Goal: Task Accomplishment & Management: Use online tool/utility

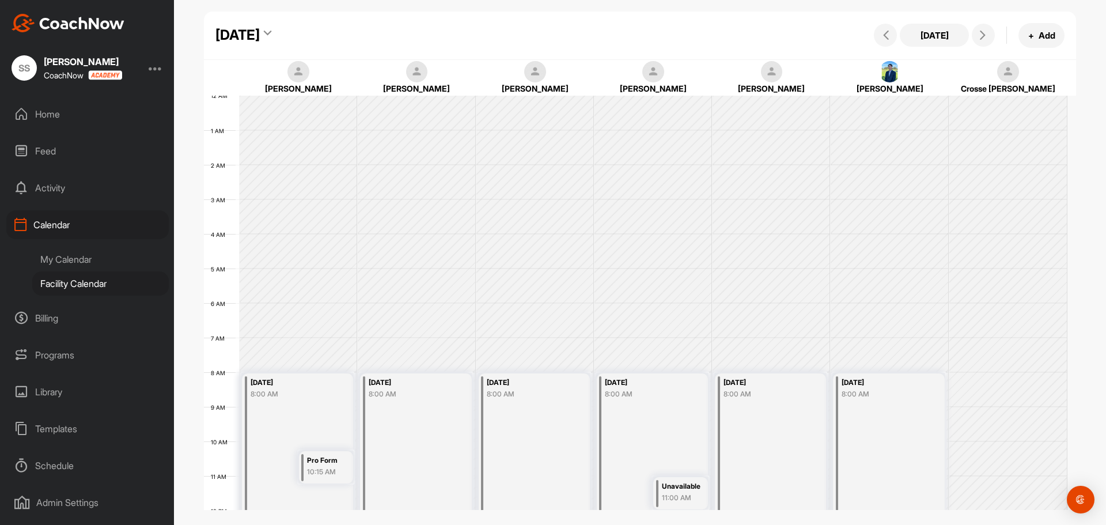
scroll to position [199, 0]
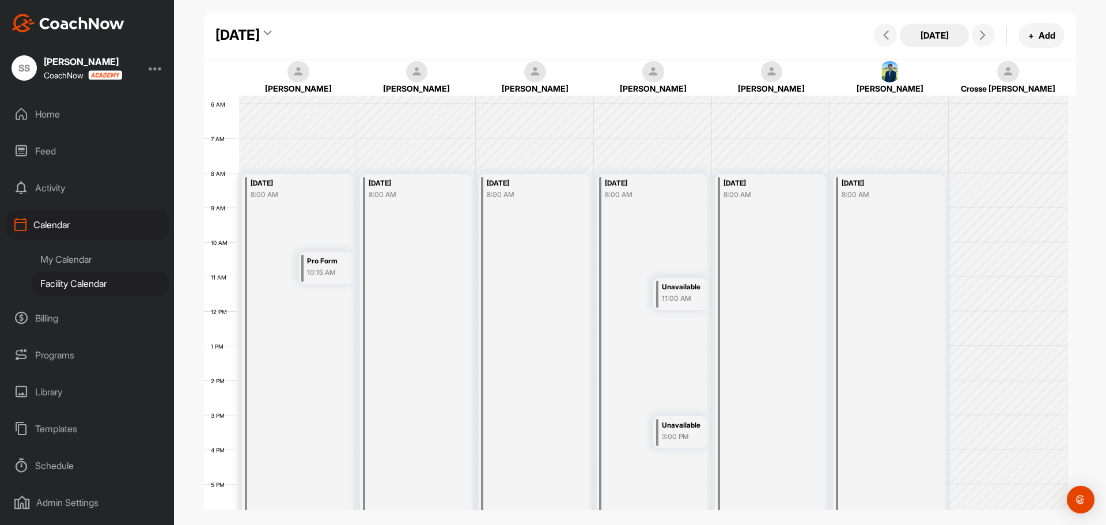
click at [934, 29] on button "[DATE]" at bounding box center [934, 35] width 69 height 23
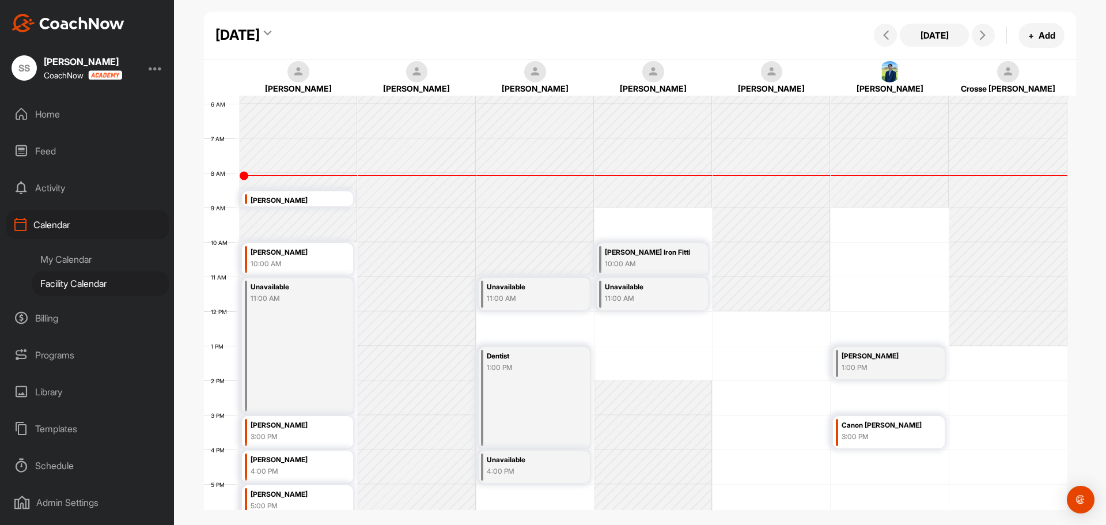
click at [49, 147] on div "Feed" at bounding box center [87, 150] width 162 height 29
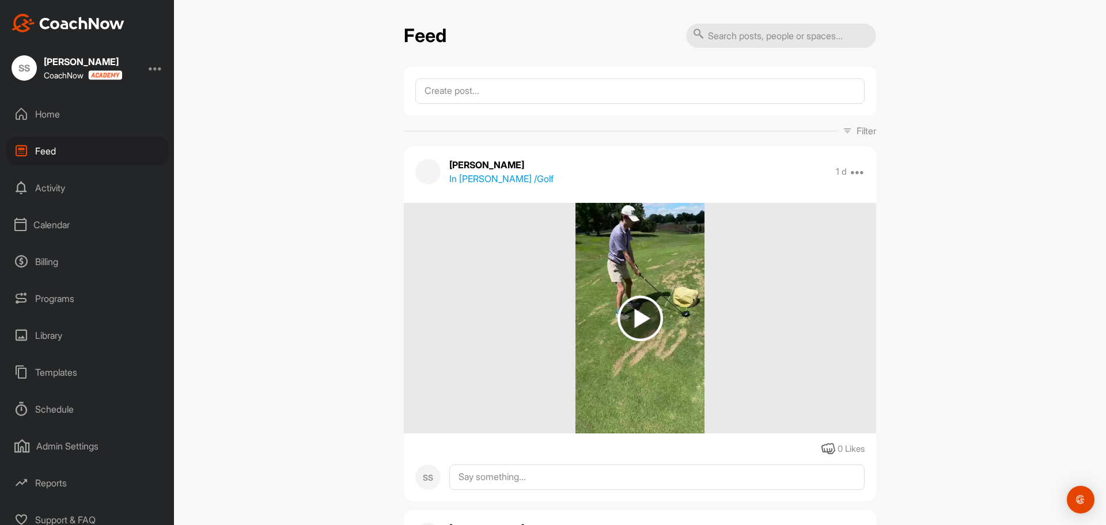
click at [50, 112] on div "Home" at bounding box center [87, 114] width 162 height 29
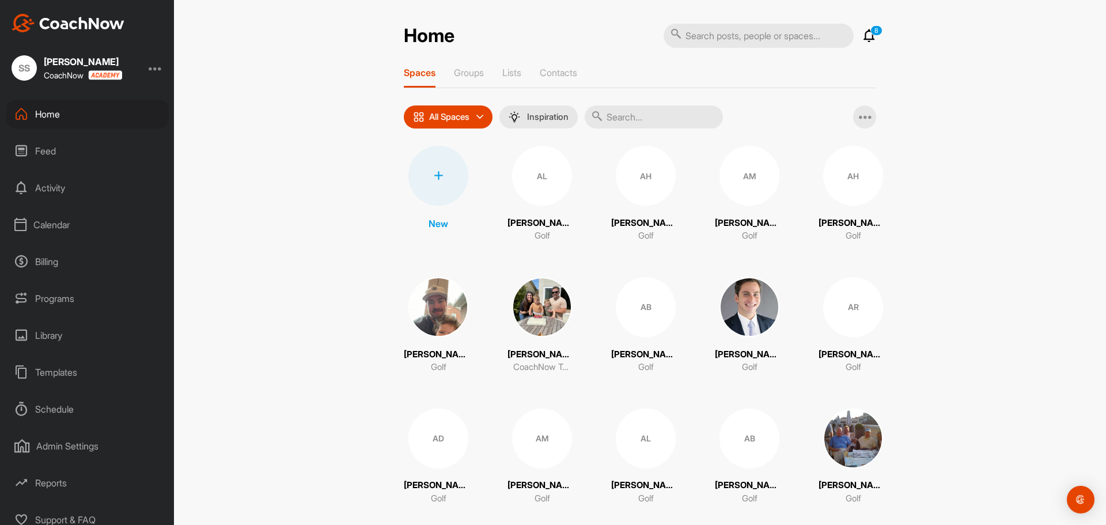
click at [620, 113] on input "text" at bounding box center [654, 116] width 138 height 23
type input "[PERSON_NAME]"
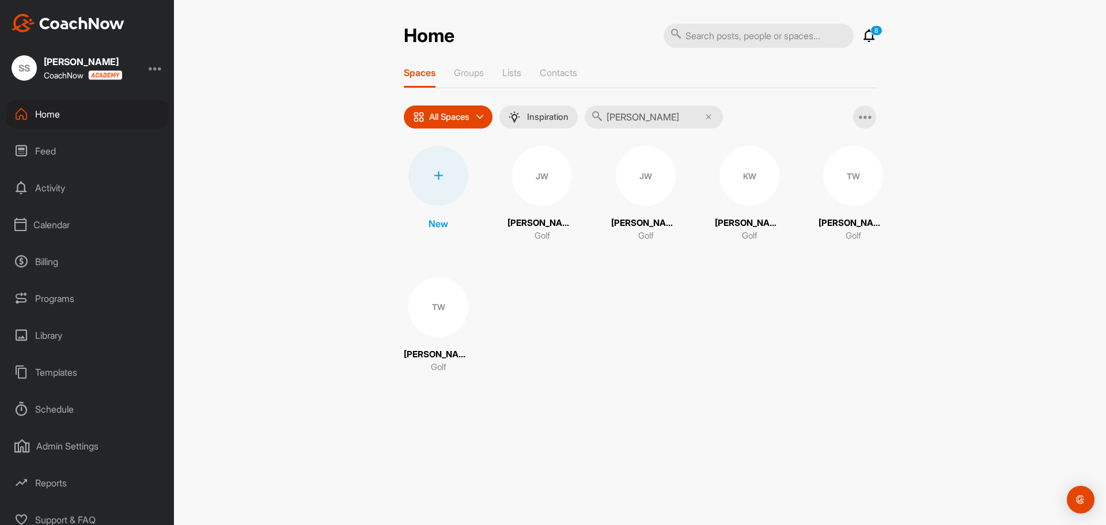
click at [869, 184] on div "TW" at bounding box center [853, 176] width 60 height 60
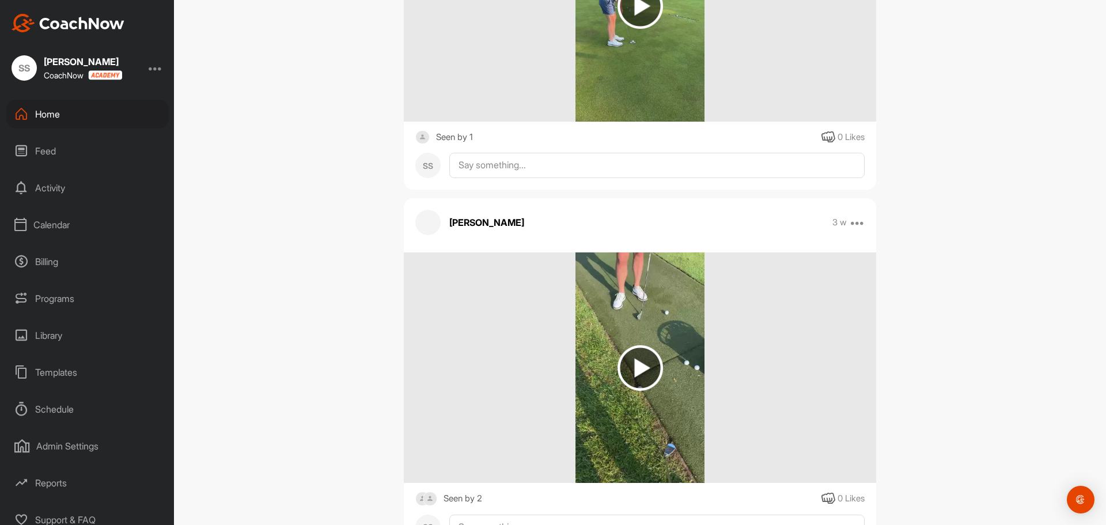
scroll to position [403, 0]
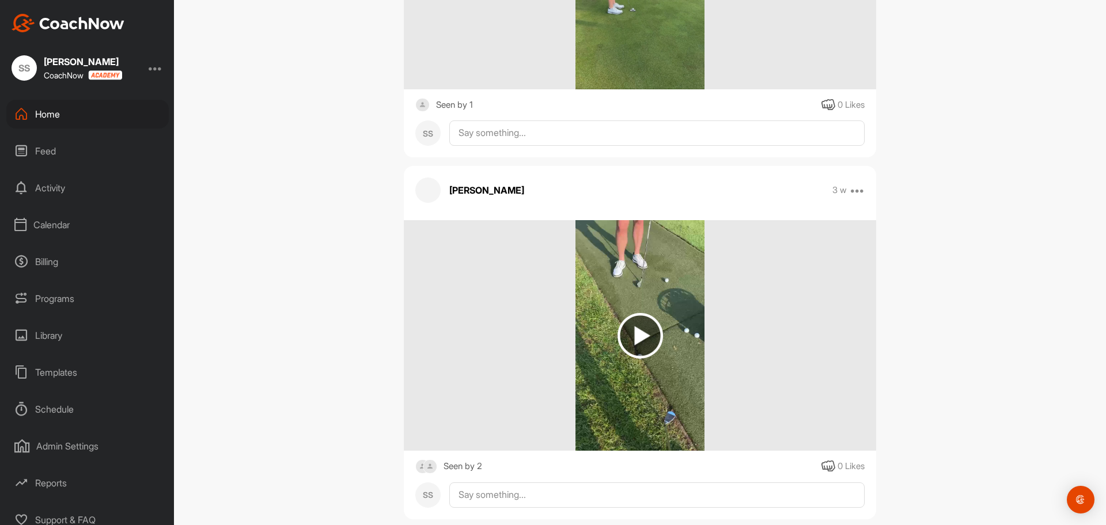
click at [633, 329] on img at bounding box center [639, 335] width 45 height 45
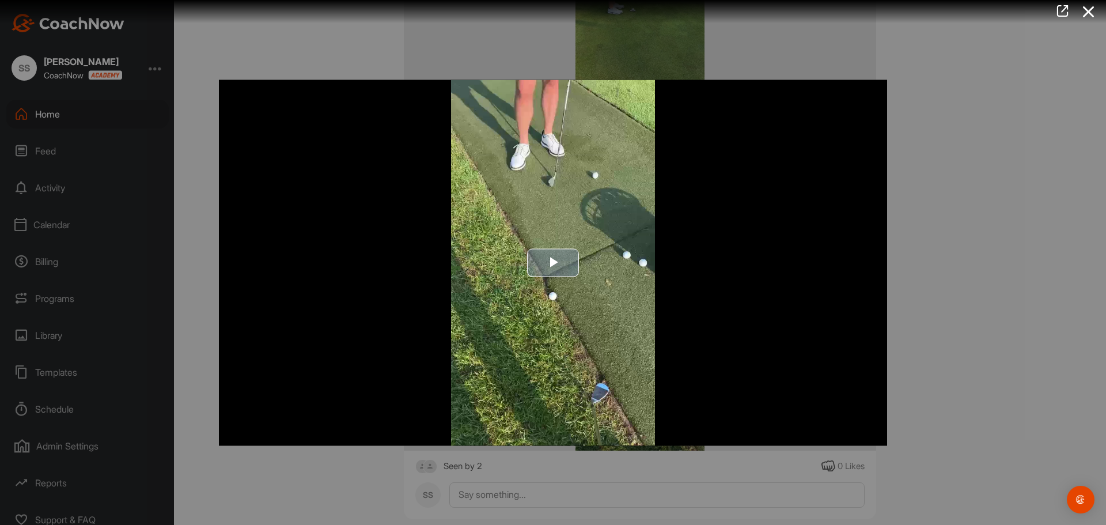
click at [553, 263] on span "Video Player" at bounding box center [553, 263] width 0 height 0
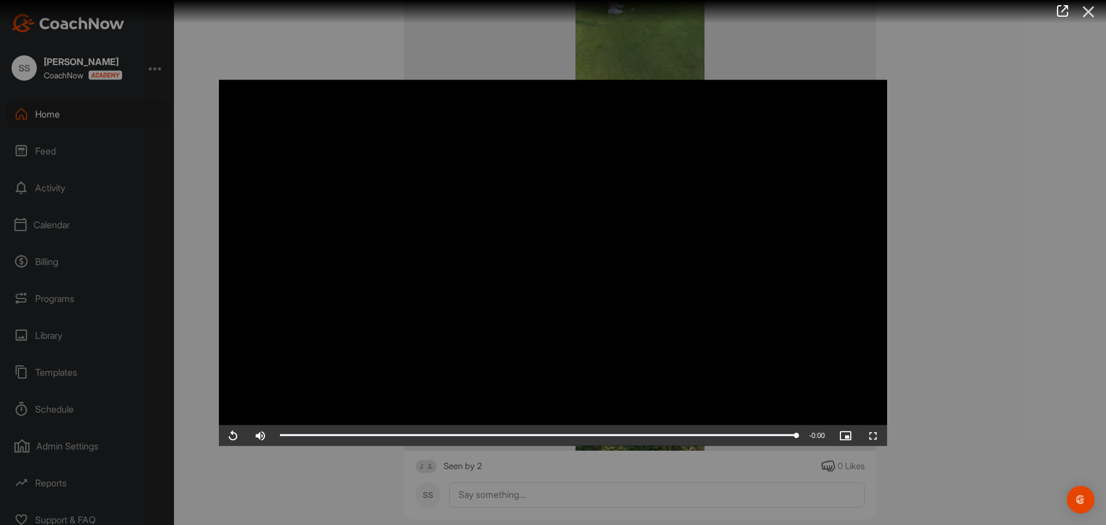
click at [1086, 8] on icon at bounding box center [1088, 11] width 26 height 21
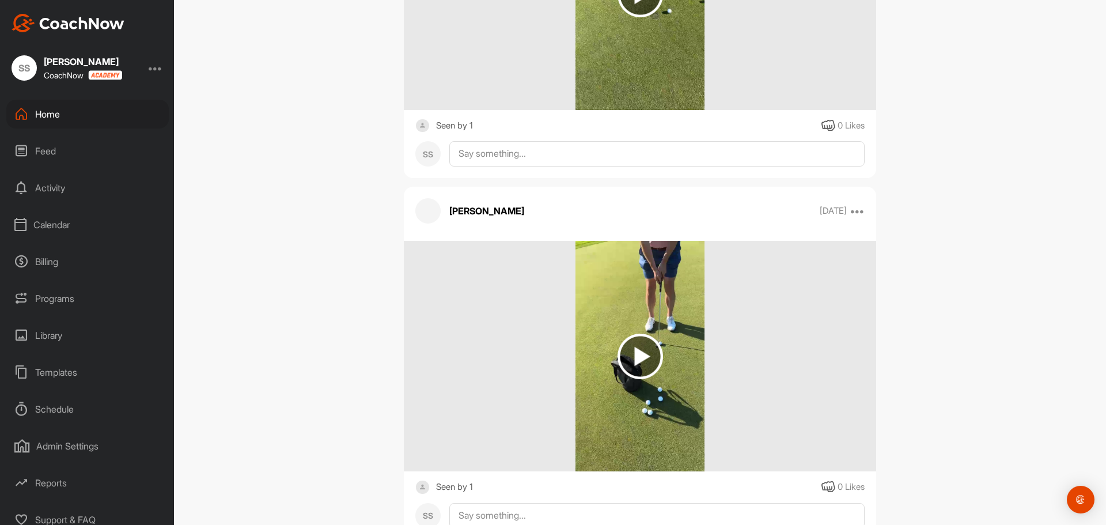
scroll to position [2188, 0]
click at [54, 225] on div "Calendar" at bounding box center [87, 224] width 162 height 29
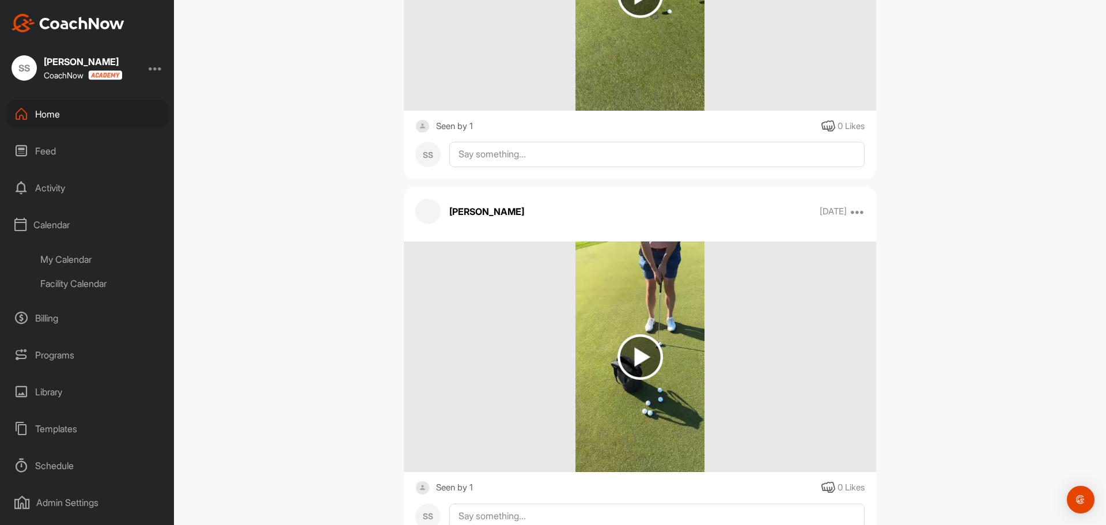
click at [79, 283] on div "Facility Calendar" at bounding box center [100, 283] width 136 height 24
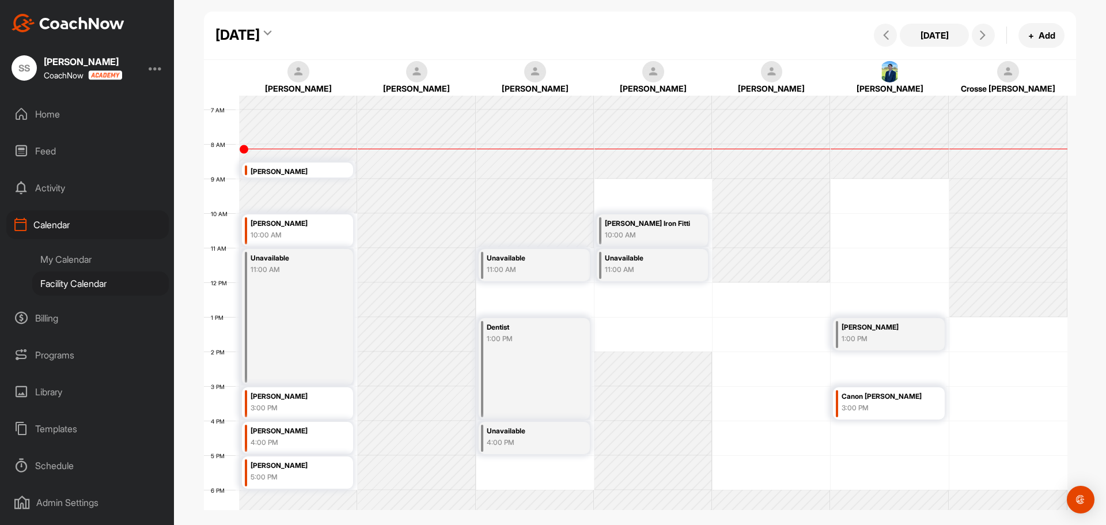
scroll to position [230, 0]
click at [989, 28] on button at bounding box center [983, 35] width 23 height 23
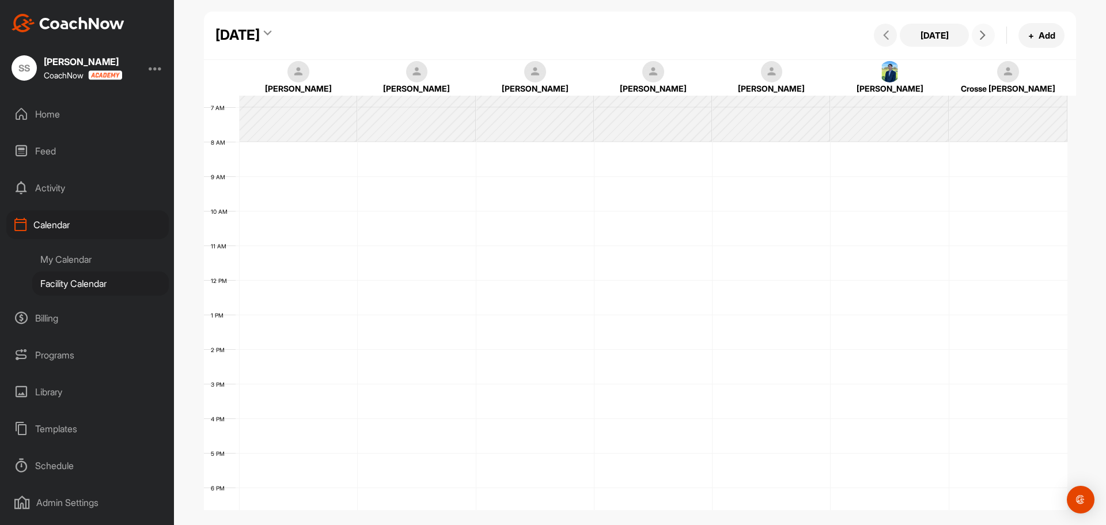
scroll to position [199, 0]
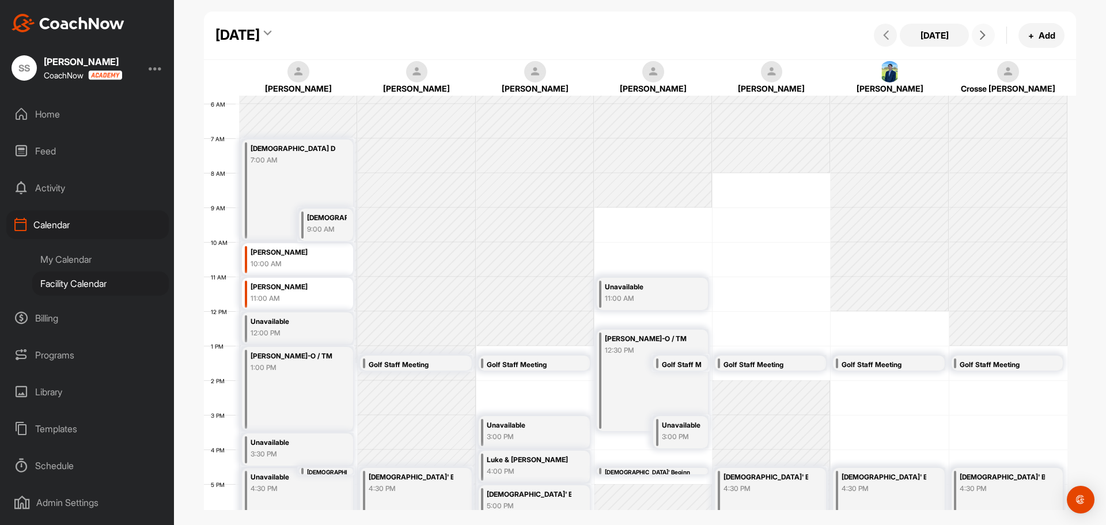
click at [987, 33] on span at bounding box center [983, 35] width 14 height 9
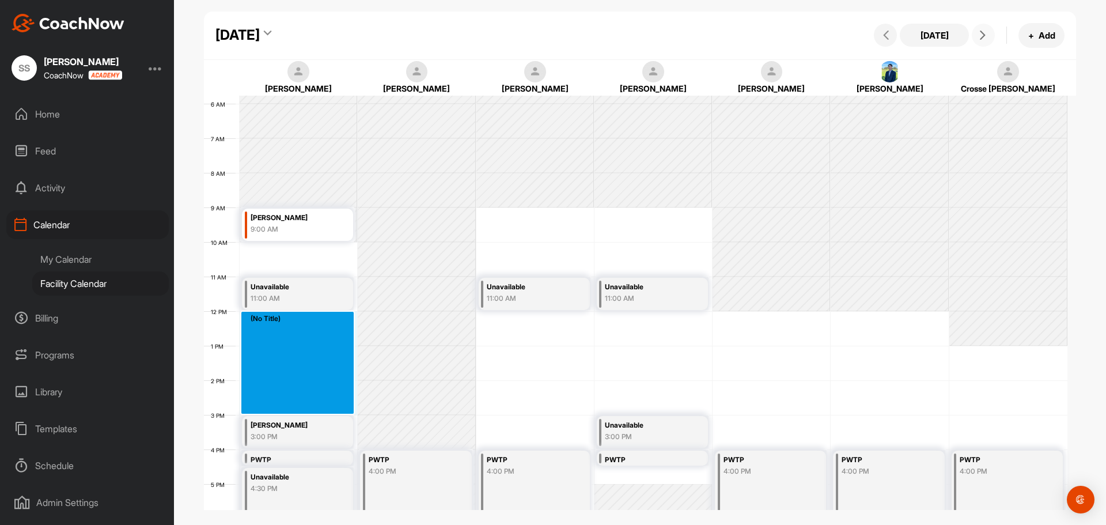
drag, startPoint x: 312, startPoint y: 323, endPoint x: 344, endPoint y: 407, distance: 89.5
click at [344, 407] on div "12 AM 1 AM 2 AM 3 AM 4 AM 5 AM 6 AM 7 AM 8 AM 9 AM 10 AM 11 AM 12 PM 1 PM 2 PM …" at bounding box center [635, 310] width 863 height 829
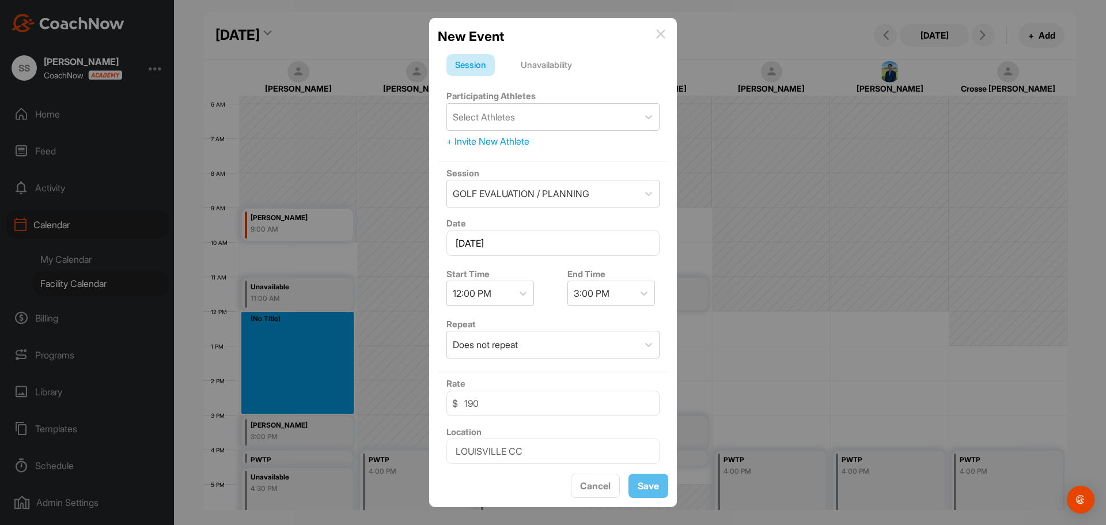
click at [572, 64] on div "Unavailability" at bounding box center [546, 65] width 69 height 22
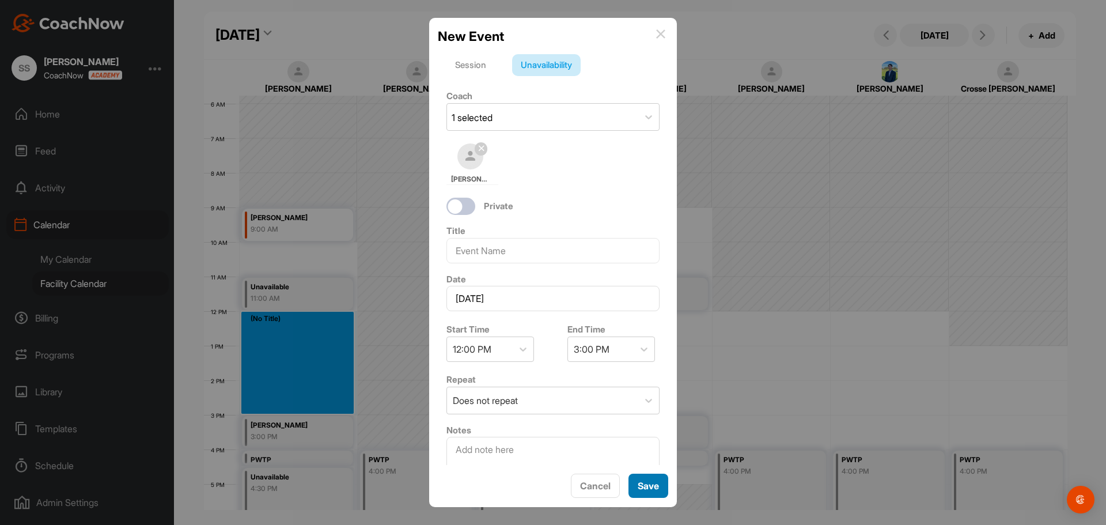
click at [640, 487] on button "Save" at bounding box center [648, 485] width 40 height 25
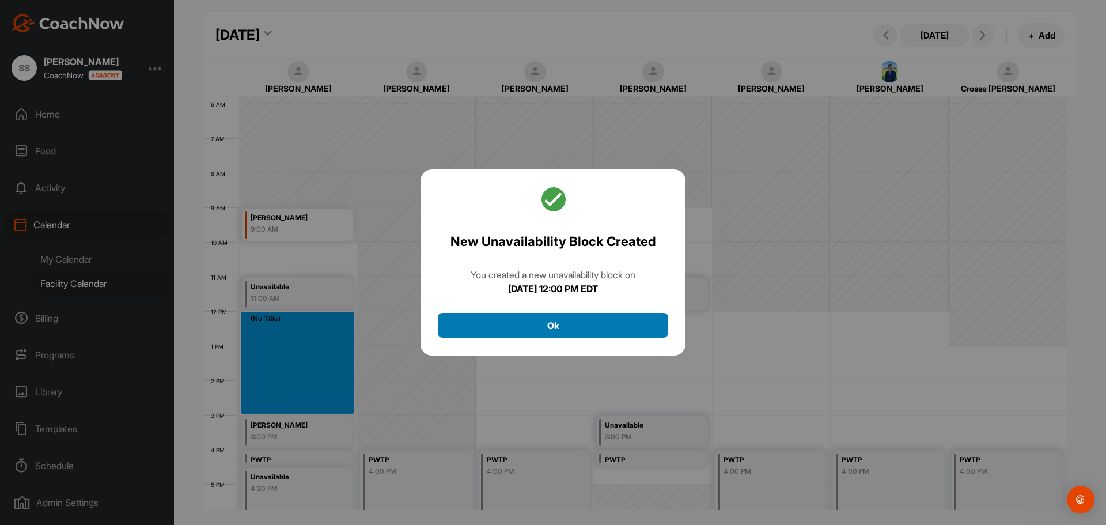
click at [613, 324] on button "Ok" at bounding box center [553, 325] width 230 height 25
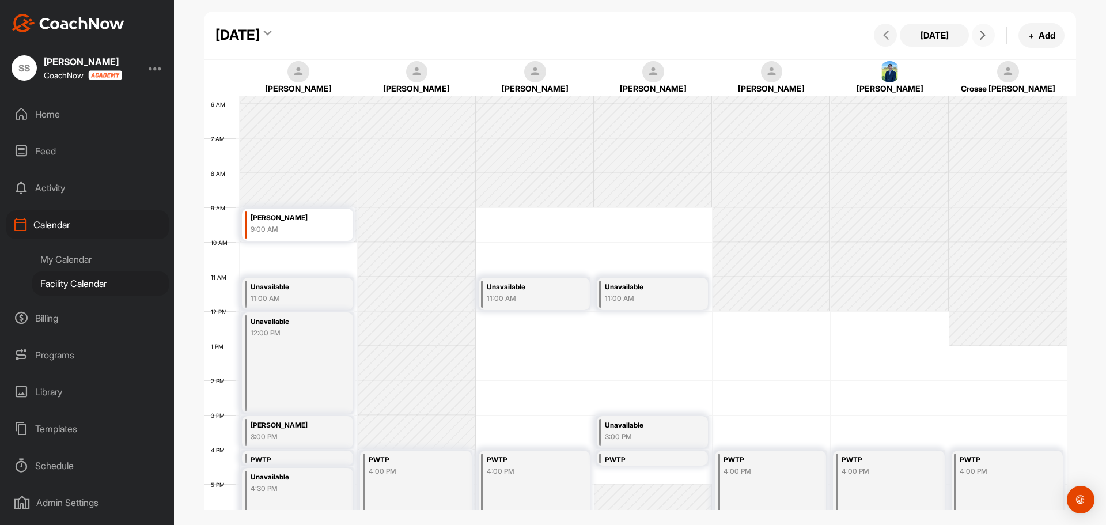
click at [978, 28] on button at bounding box center [983, 35] width 23 height 23
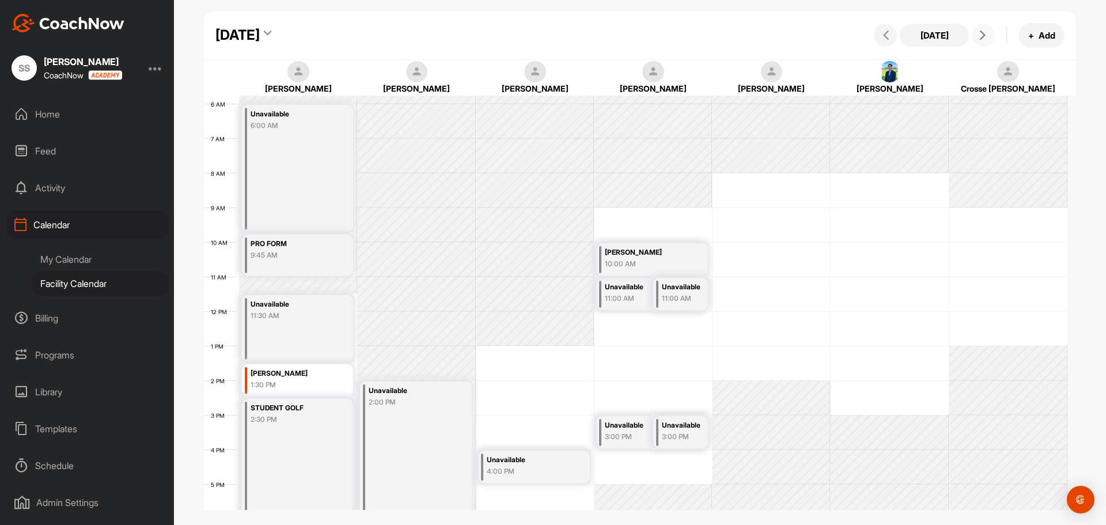
click at [978, 29] on button at bounding box center [983, 35] width 23 height 23
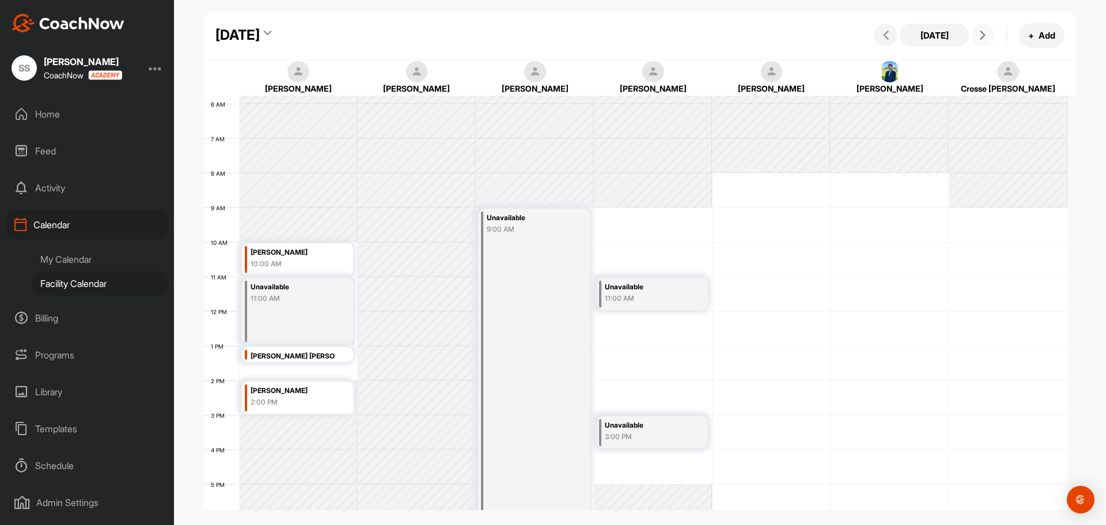
click at [978, 29] on button at bounding box center [983, 35] width 23 height 23
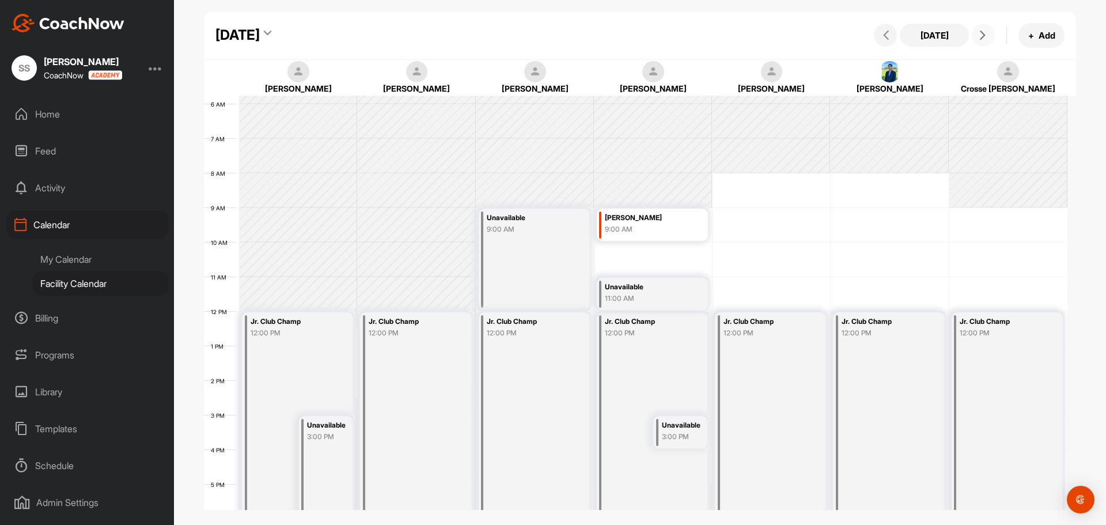
click at [978, 29] on button at bounding box center [983, 35] width 23 height 23
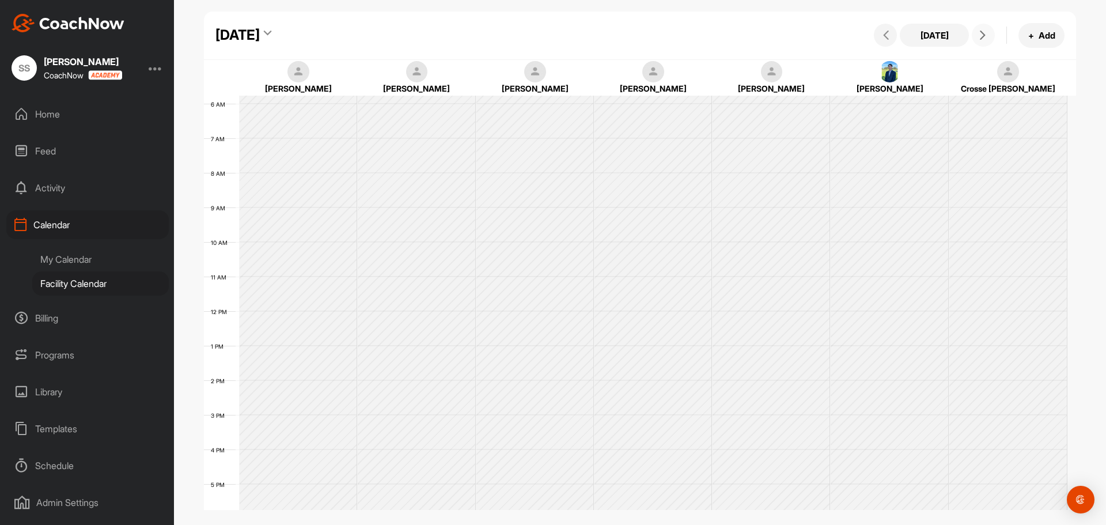
click at [978, 29] on button at bounding box center [983, 35] width 23 height 23
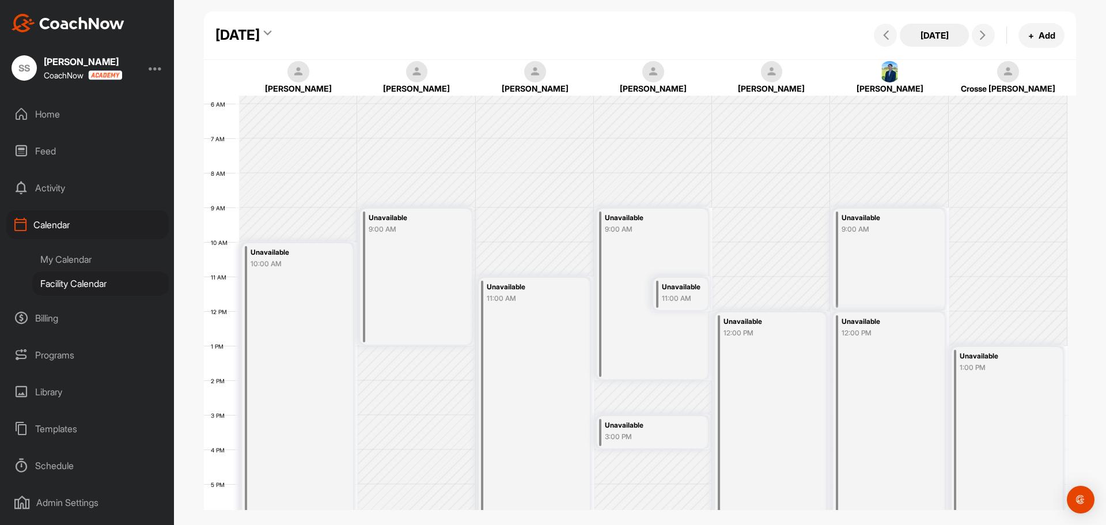
click at [926, 38] on button "[DATE]" at bounding box center [934, 35] width 69 height 23
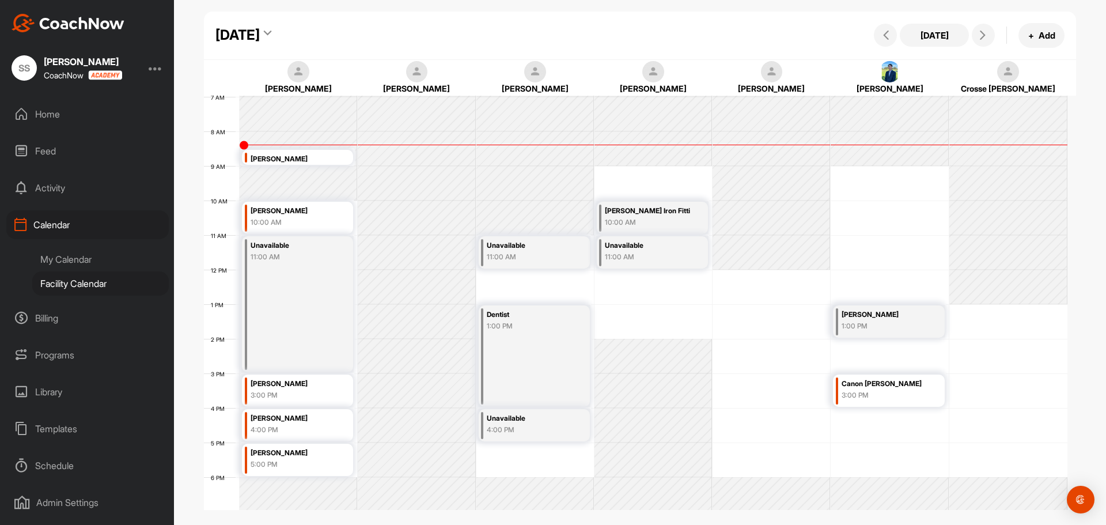
scroll to position [0, 0]
